Goal: Task Accomplishment & Management: Manage account settings

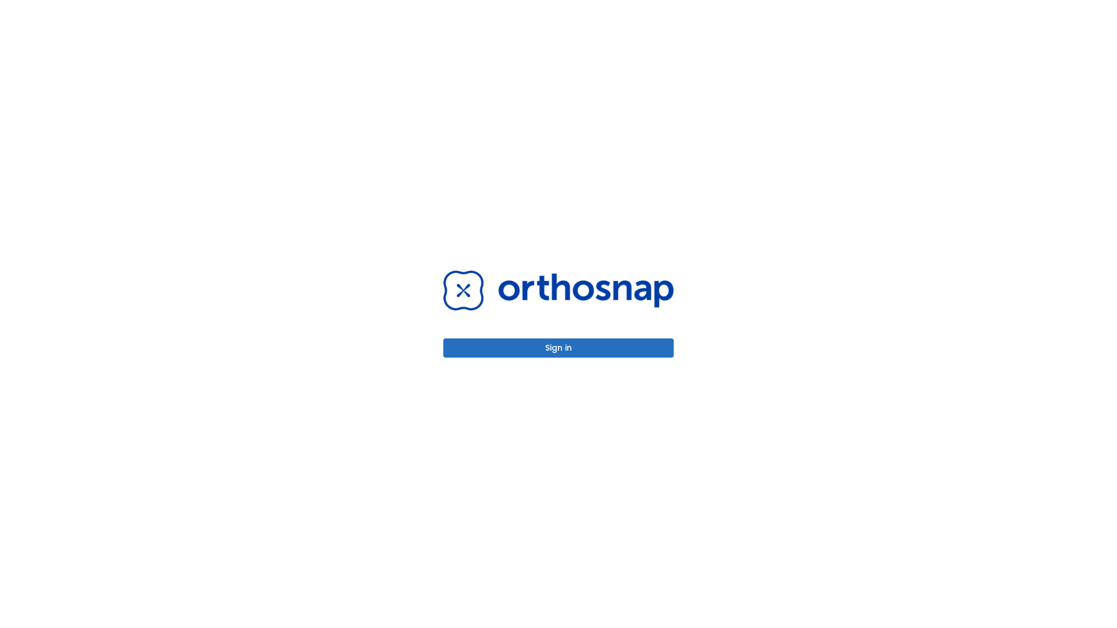
click at [559, 348] on button "Sign in" at bounding box center [558, 348] width 230 height 19
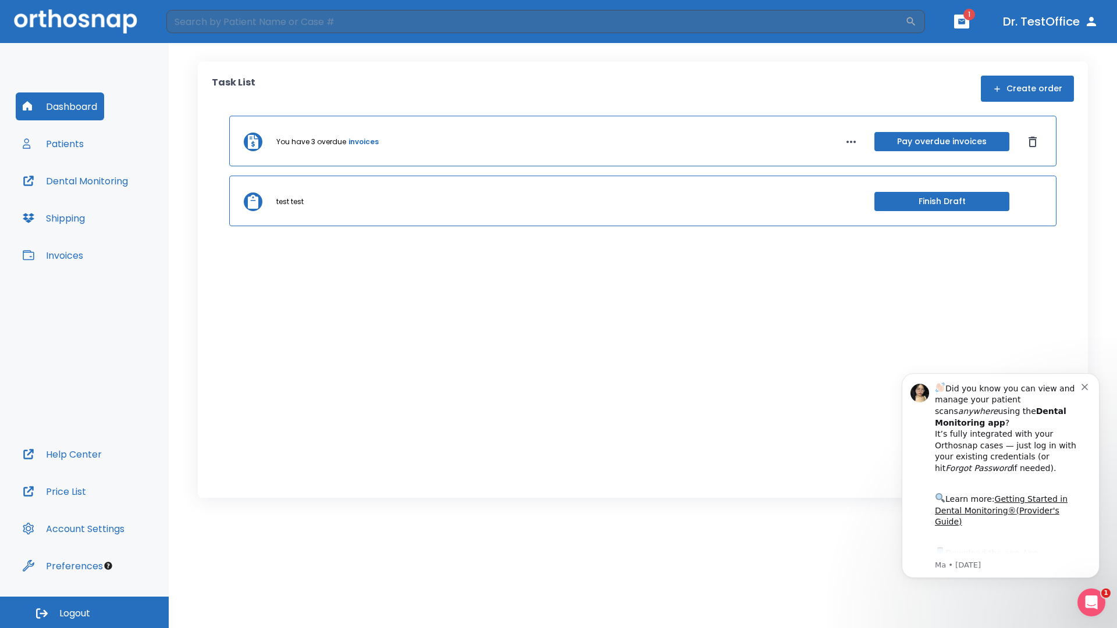
click at [84, 613] on span "Logout" at bounding box center [74, 613] width 31 height 13
